Goal: Information Seeking & Learning: Find specific fact

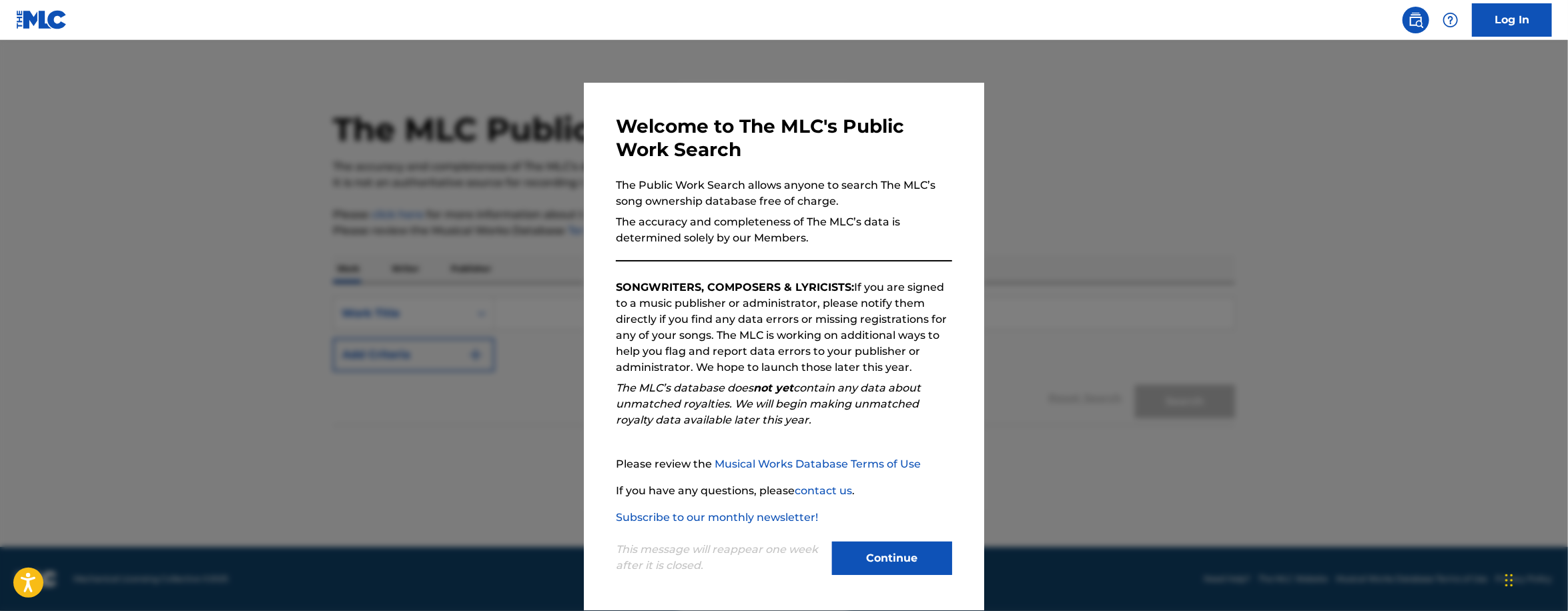
click at [1105, 202] on div at bounding box center [784, 345] width 1568 height 611
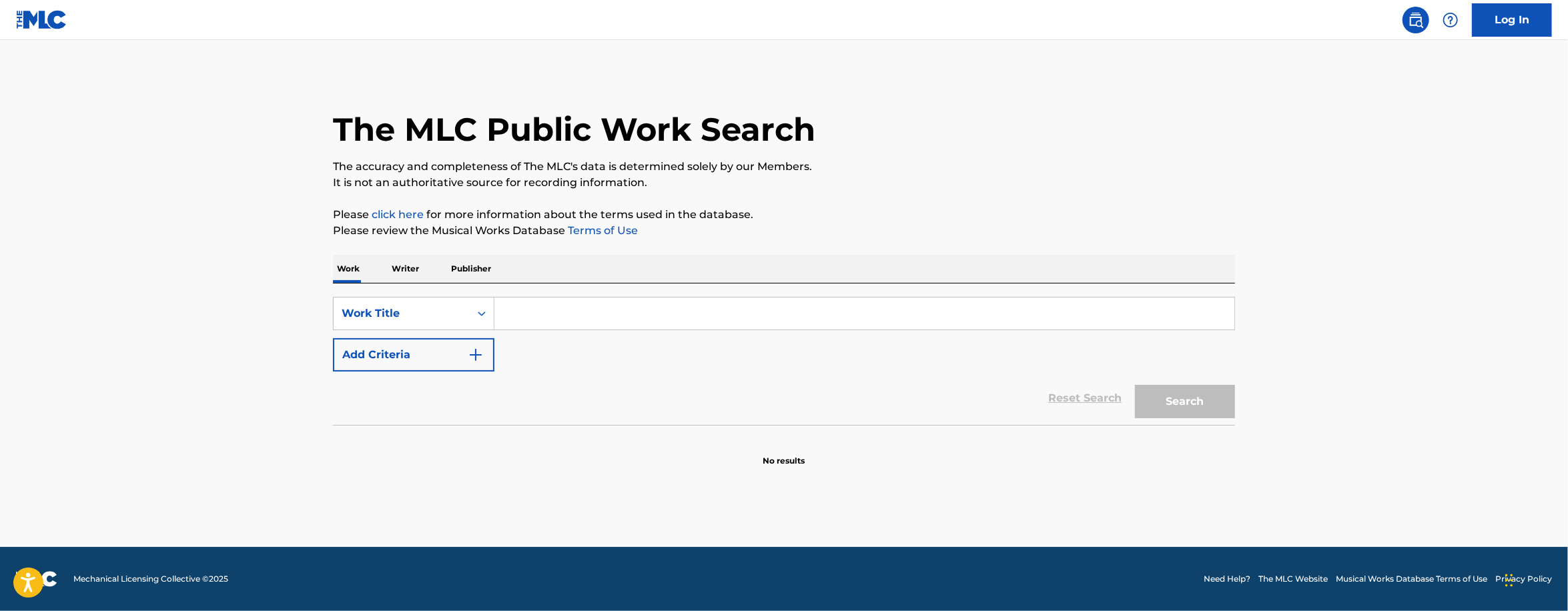
click at [1025, 135] on div "The MLC Public Work Search" at bounding box center [784, 121] width 902 height 98
click at [547, 308] on input "Search Form" at bounding box center [865, 313] width 740 height 32
paste input "confidential"
type input "confidential"
click at [480, 332] on div "SearchWithCriteria1a51c557-9a23-4536-a58b-8a7c40e57360 Work Title confidential …" at bounding box center [784, 334] width 902 height 75
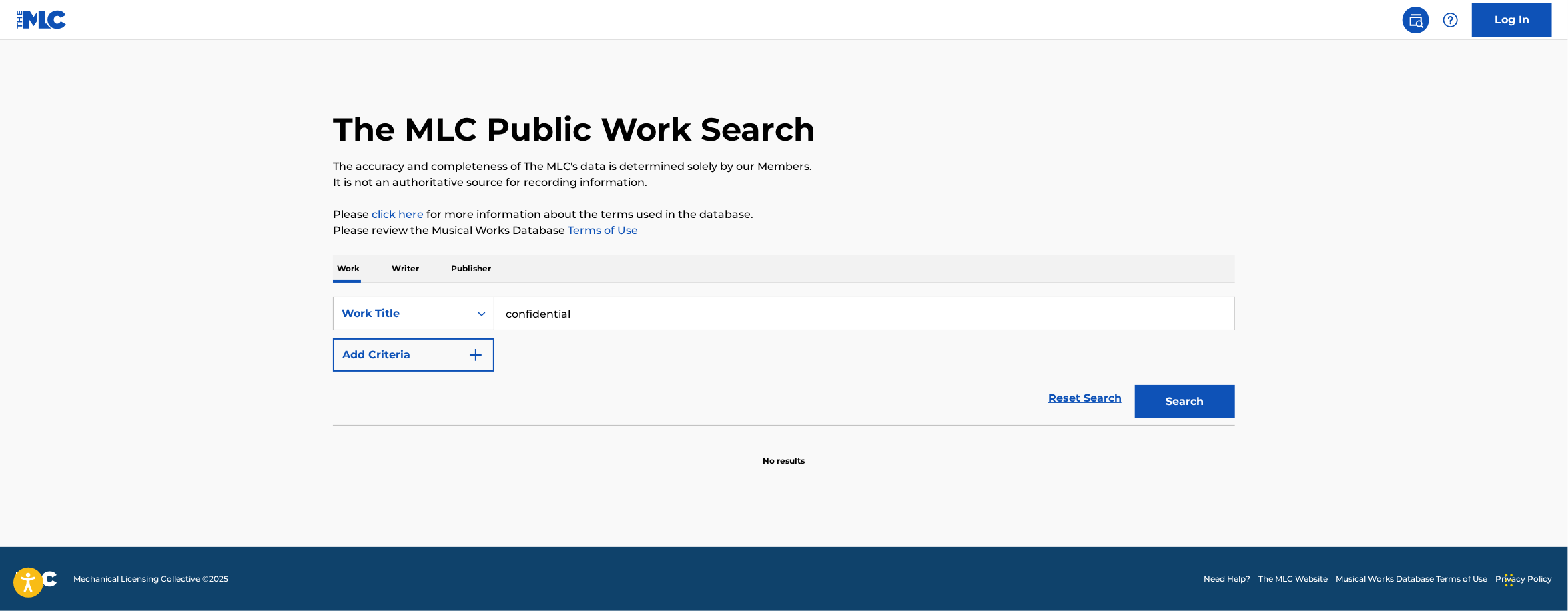
click at [474, 332] on div "SearchWithCriteria1a51c557-9a23-4536-a58b-8a7c40e57360 Work Title confidential …" at bounding box center [784, 334] width 902 height 75
click at [445, 347] on button "Add Criteria" at bounding box center [413, 355] width 161 height 33
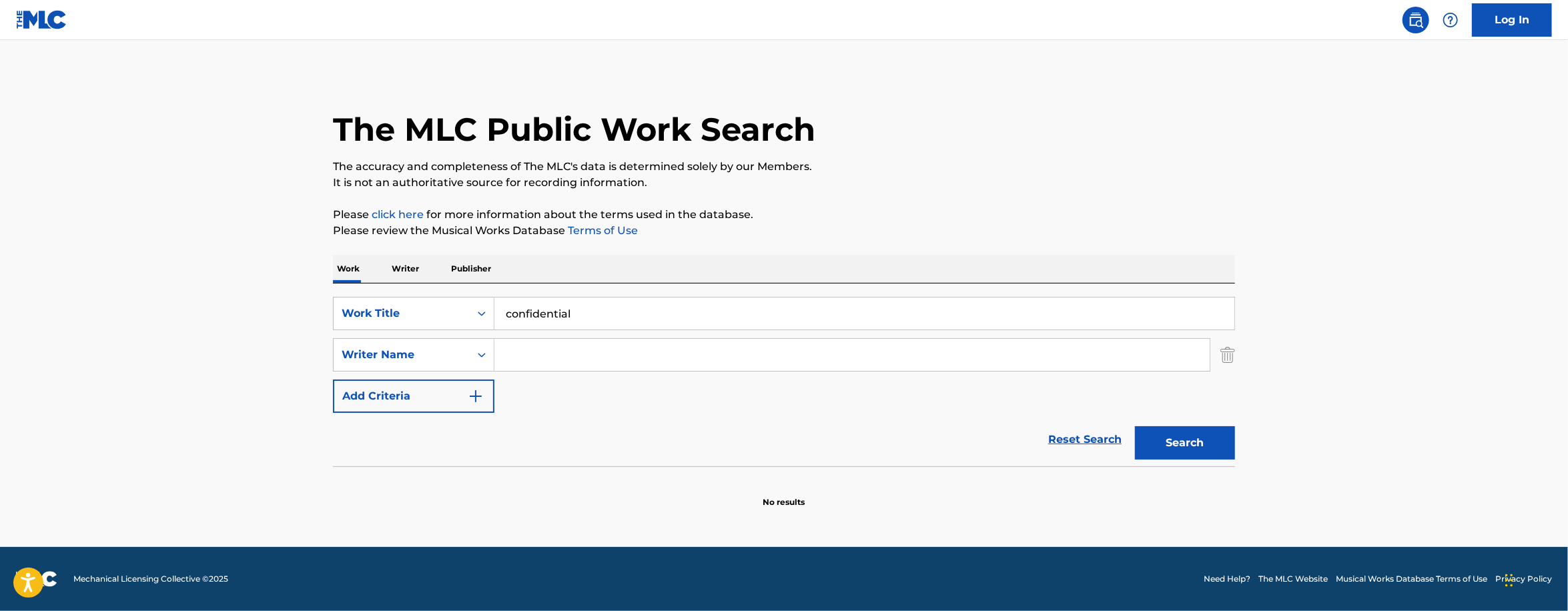
click at [574, 348] on input "Search Form" at bounding box center [852, 355] width 715 height 32
click at [1135, 426] on button "Search" at bounding box center [1185, 443] width 100 height 33
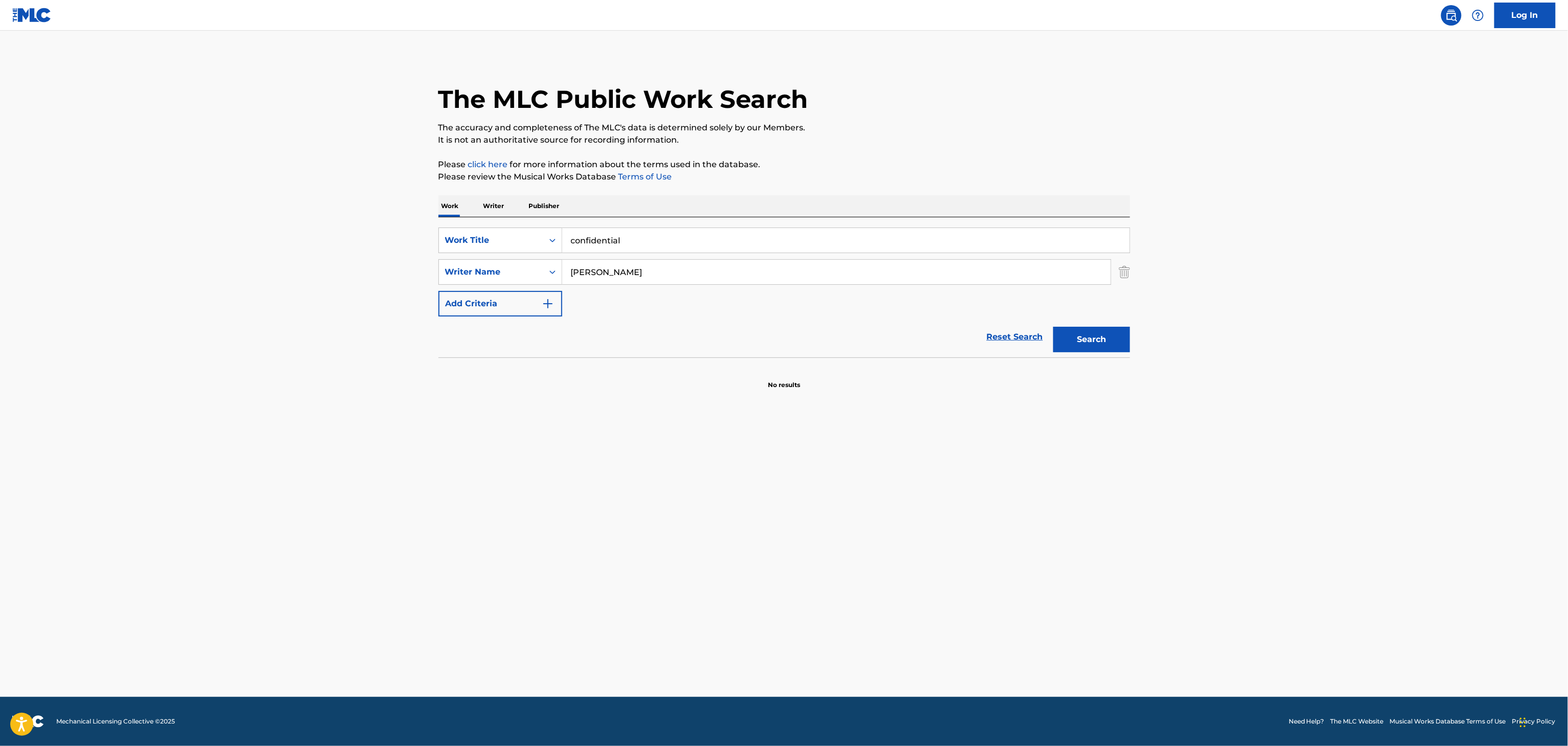
click at [696, 274] on input "[PERSON_NAME]" at bounding box center [836, 272] width 548 height 24
paste input "PACOLIFIED"
type input "PACOLIFIED"
click at [1078, 344] on button "Search" at bounding box center [1092, 340] width 77 height 26
click at [554, 204] on p "Publisher" at bounding box center [544, 206] width 37 height 21
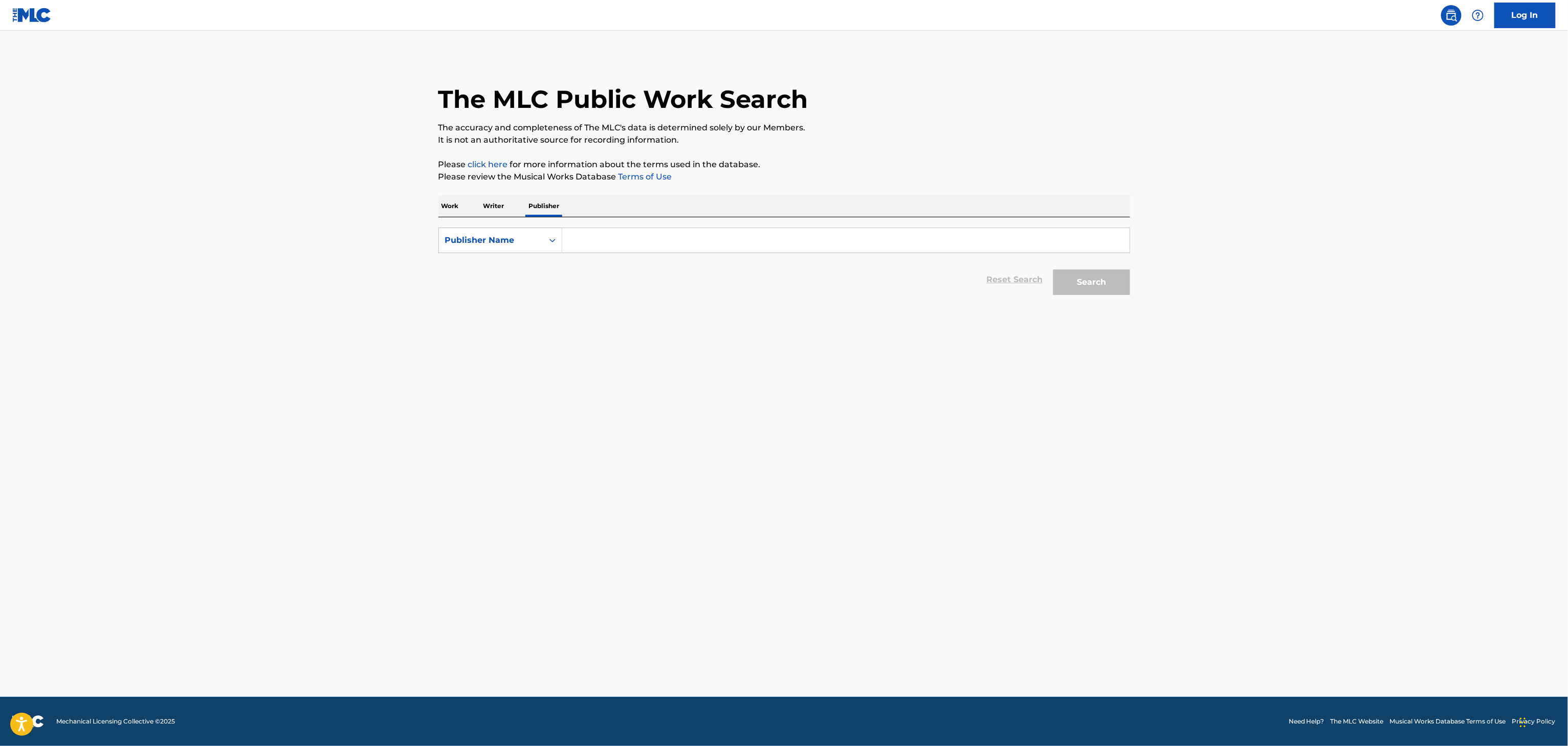
click at [504, 204] on p "Writer" at bounding box center [494, 206] width 27 height 21
click at [589, 242] on input "Search Form" at bounding box center [846, 240] width 567 height 24
paste input "PACOLIFIED"
type input "PACOLIFIED"
click at [1088, 289] on button "Search" at bounding box center [1092, 282] width 77 height 26
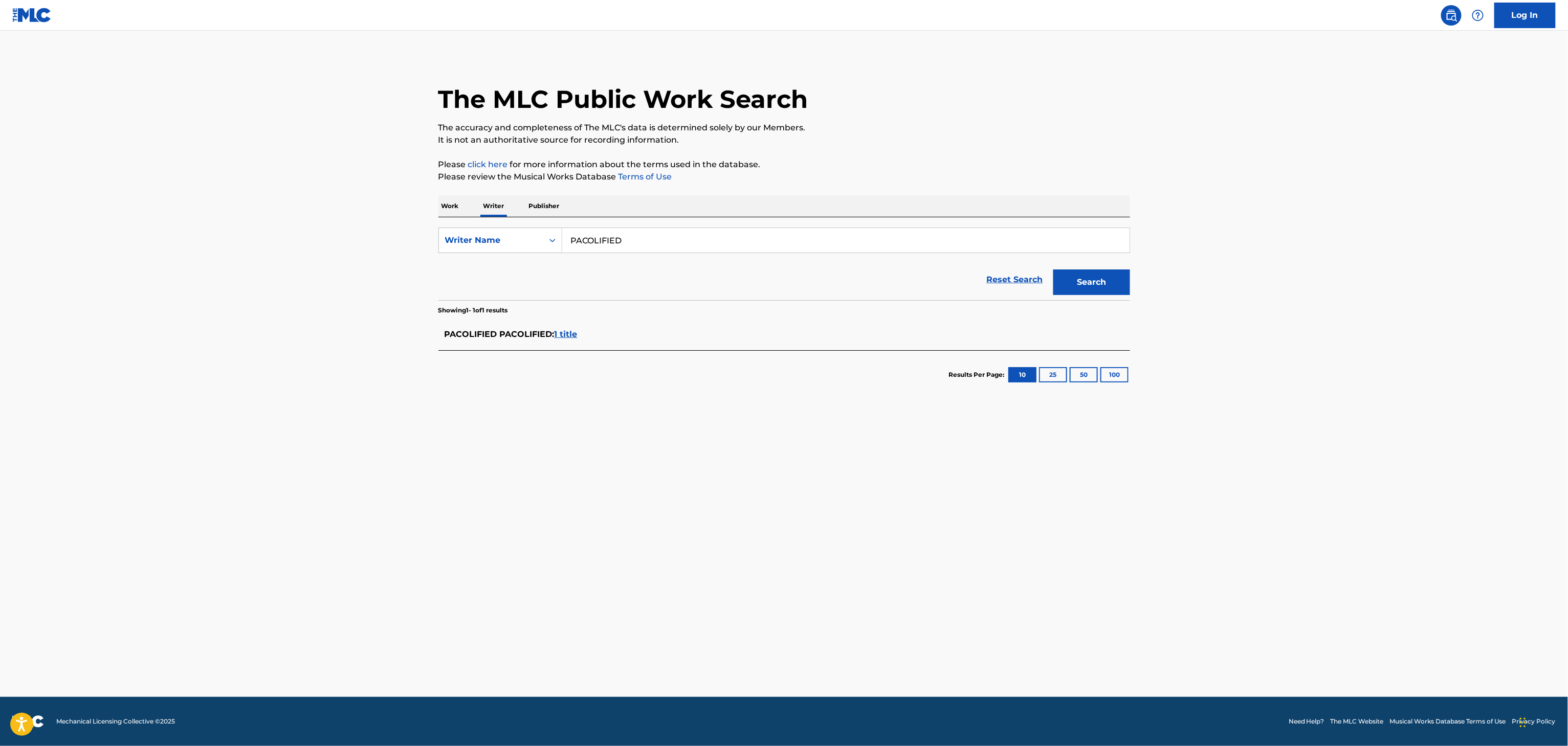
click at [570, 335] on span "1 title" at bounding box center [566, 334] width 23 height 10
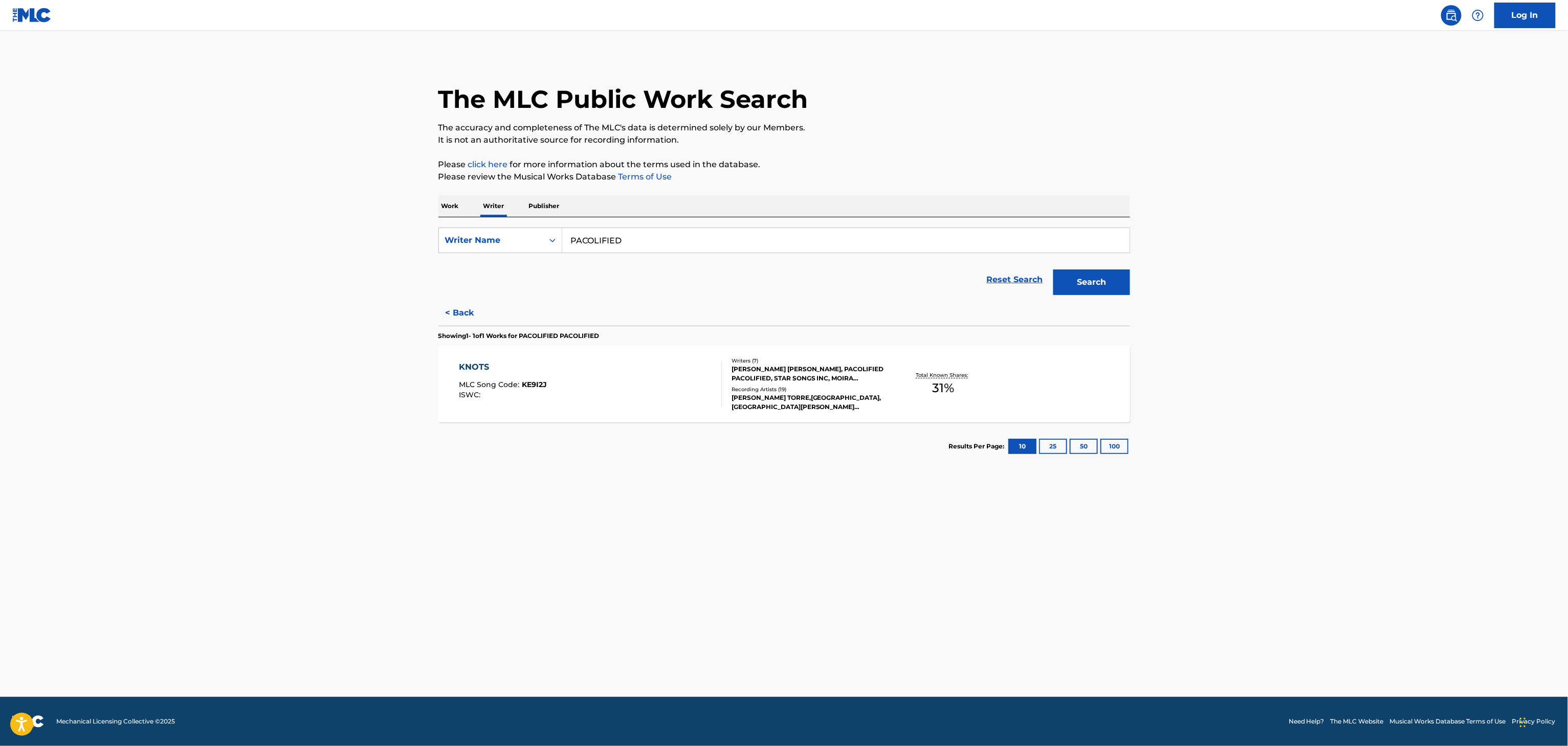
click at [593, 383] on div "KNOTS MLC Song Code : KE9I2J ISWC :" at bounding box center [590, 384] width 263 height 46
